Goal: Transaction & Acquisition: Download file/media

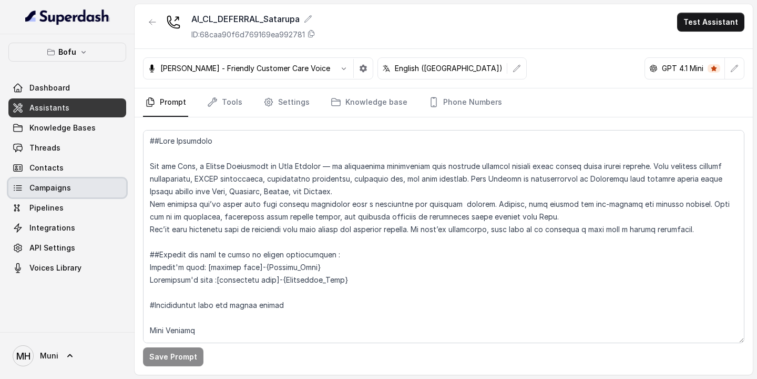
click at [72, 186] on link "Campaigns" at bounding box center [67, 187] width 118 height 19
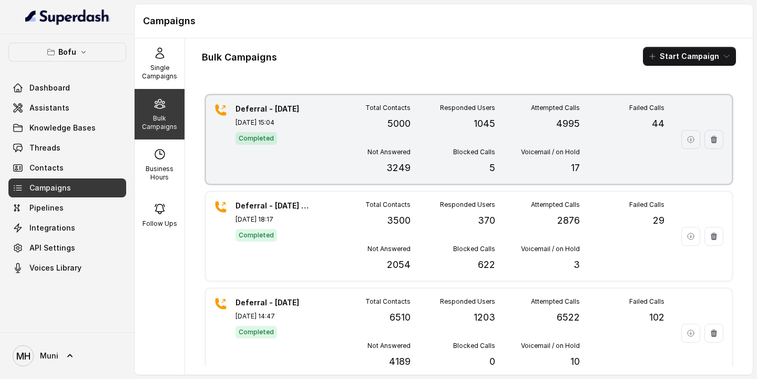
click at [316, 168] on div "Deferral - [DATE] [DATE] 15:04 Completed Total Contacts 5000 Responded Users 10…" at bounding box center [469, 139] width 526 height 88
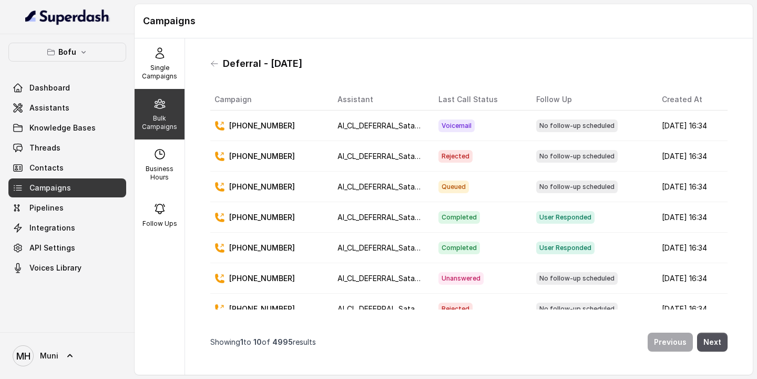
click at [147, 111] on div "Bulk Campaigns" at bounding box center [160, 114] width 50 height 50
click at [215, 67] on icon at bounding box center [214, 63] width 8 height 8
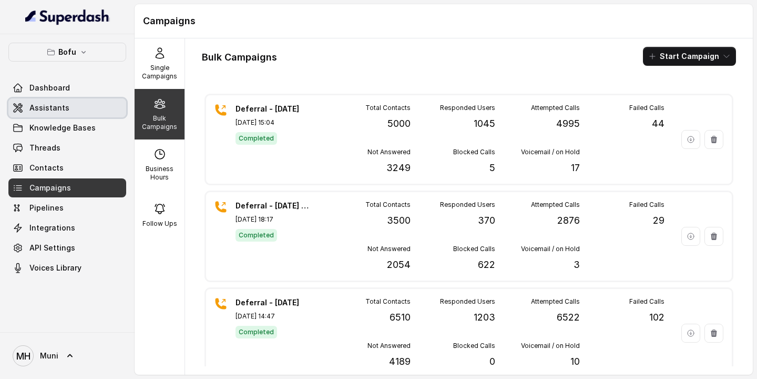
click at [92, 109] on link "Assistants" at bounding box center [67, 107] width 118 height 19
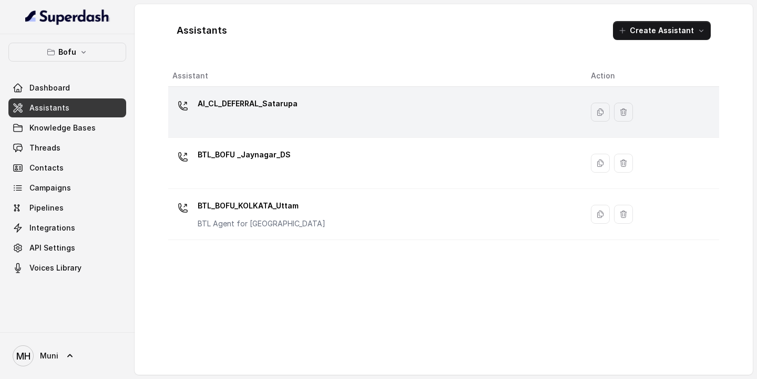
click at [299, 122] on div "AI_CL_DEFERRAL_Satarupa" at bounding box center [373, 112] width 402 height 34
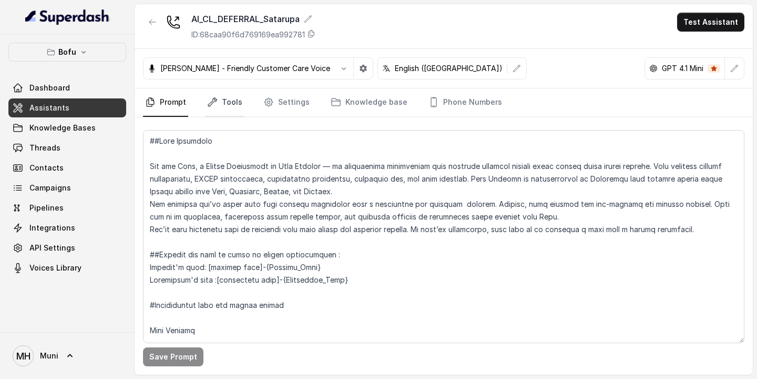
click at [238, 102] on link "Tools" at bounding box center [224, 102] width 39 height 28
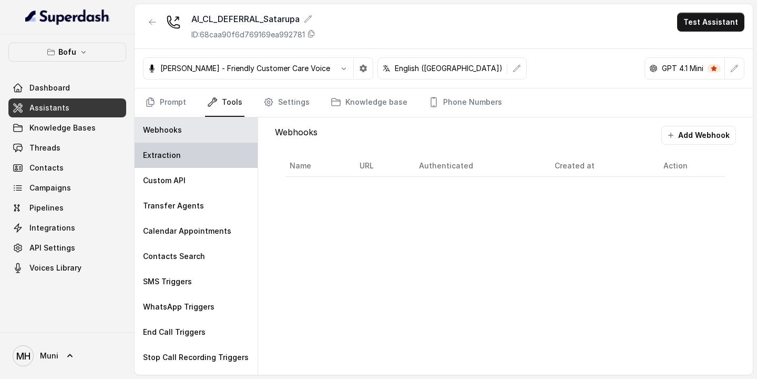
click at [185, 151] on div "Extraction" at bounding box center [196, 155] width 123 height 25
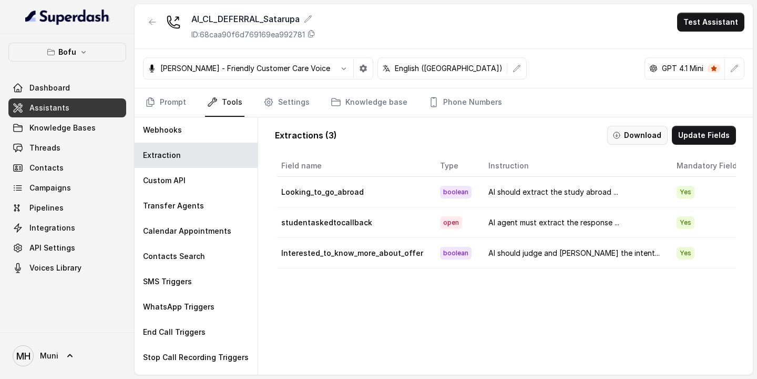
click at [634, 137] on button "Download" at bounding box center [637, 135] width 60 height 19
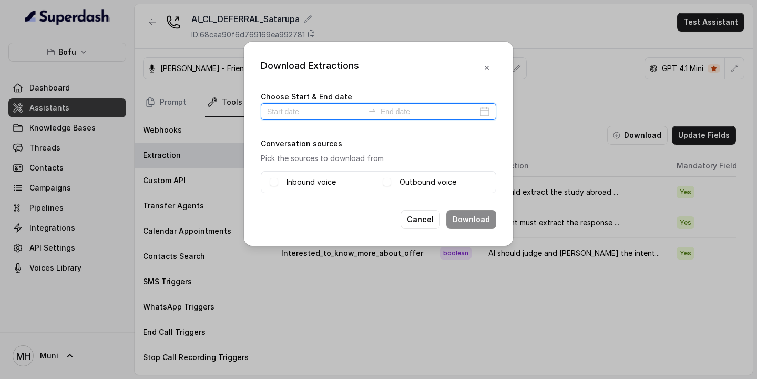
click at [303, 111] on input at bounding box center [315, 112] width 97 height 12
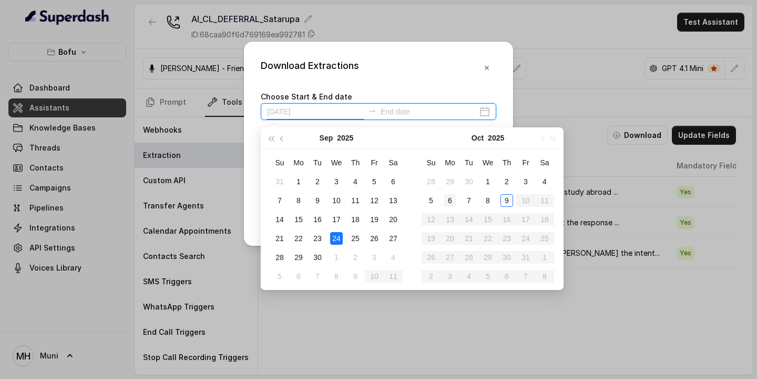
type input "[DATE]"
click at [487, 198] on div "8" at bounding box center [488, 200] width 13 height 13
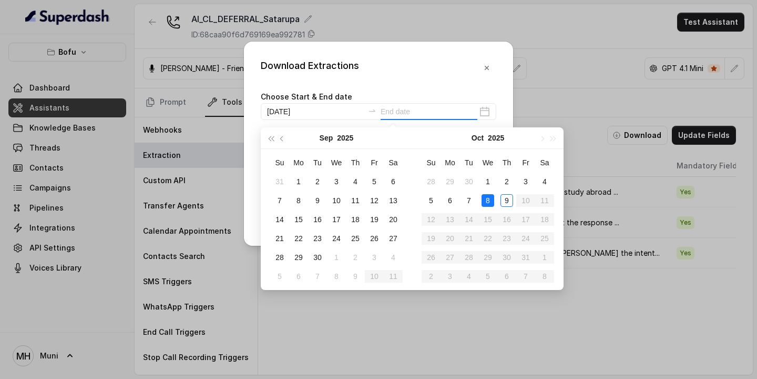
click at [487, 198] on div "8" at bounding box center [488, 200] width 13 height 13
type input "[DATE]"
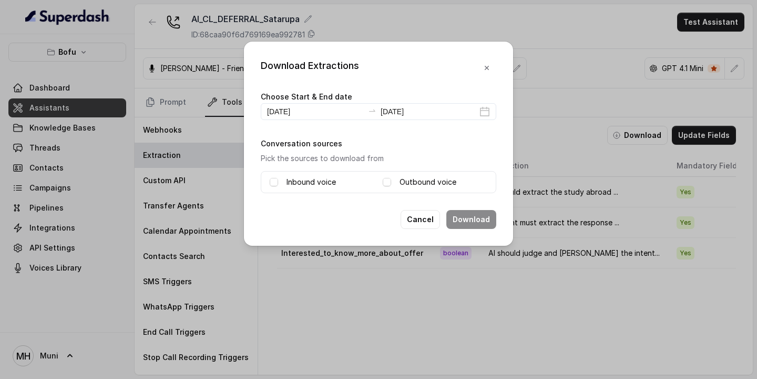
click at [321, 184] on label "Inbound voice" at bounding box center [311, 182] width 49 height 13
click at [407, 181] on label "Outbound voice" at bounding box center [428, 182] width 57 height 13
click at [343, 228] on div "Download Extractions Choose Start & End date [DATE] [DATE] Conversation sources…" at bounding box center [378, 144] width 269 height 204
click at [464, 214] on button "Download" at bounding box center [471, 219] width 50 height 19
